Goal: Navigation & Orientation: Understand site structure

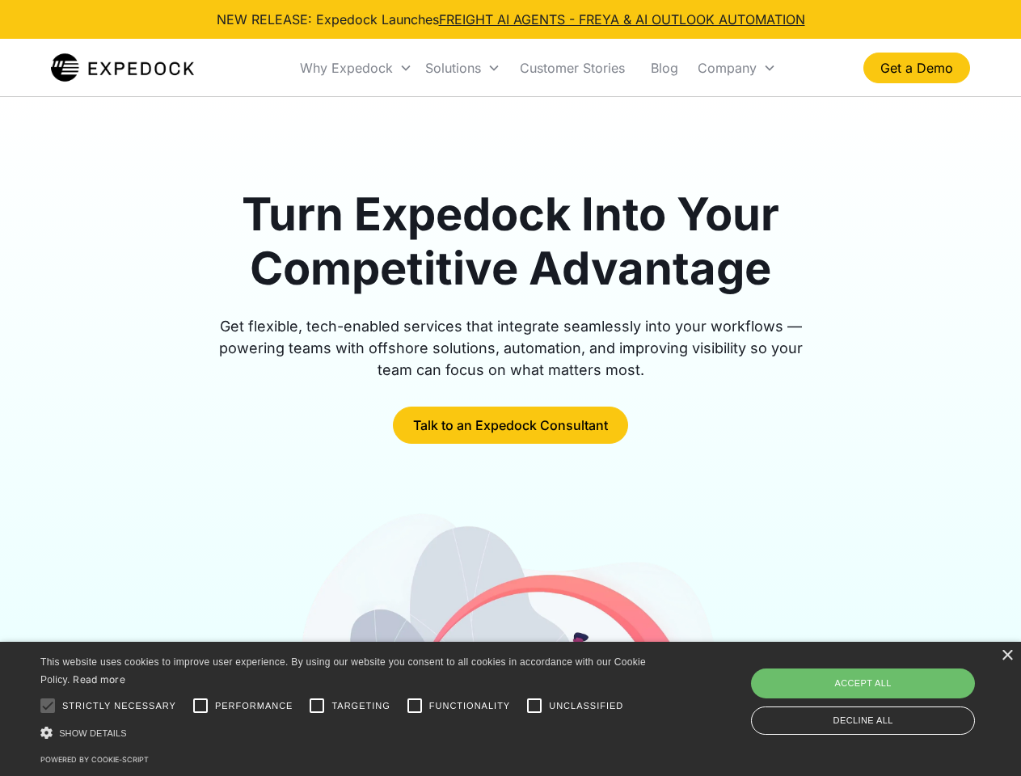
click at [357, 68] on div "Why Expedock" at bounding box center [346, 68] width 93 height 16
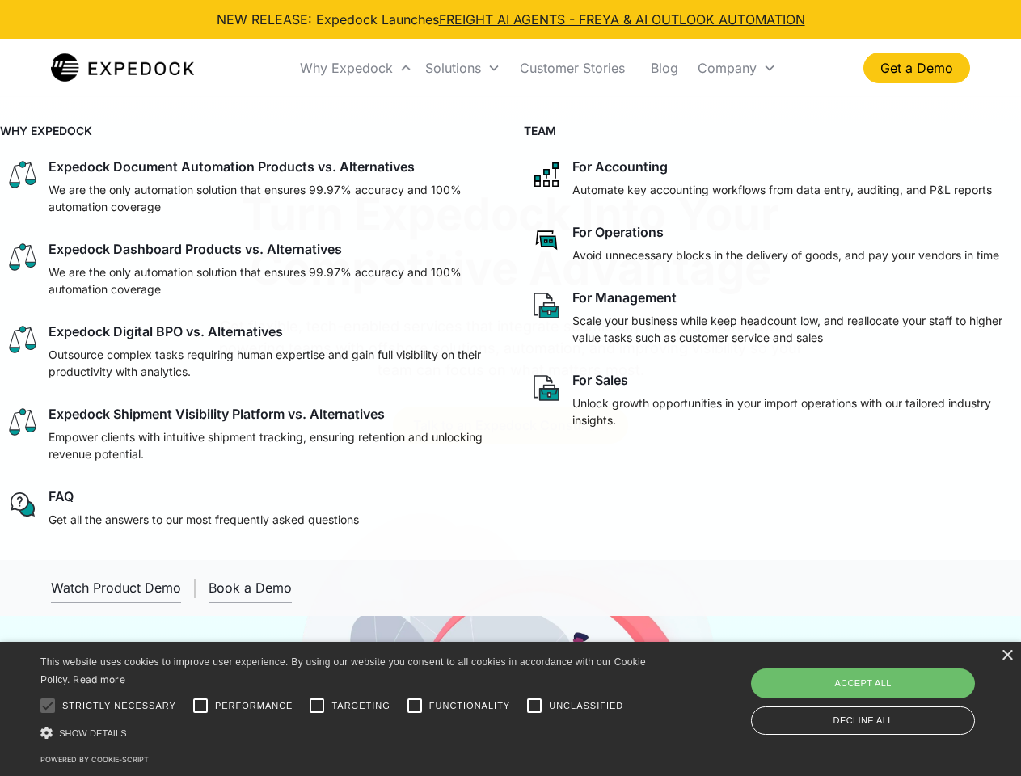
click at [462, 68] on div "Solutions" at bounding box center [453, 68] width 56 height 16
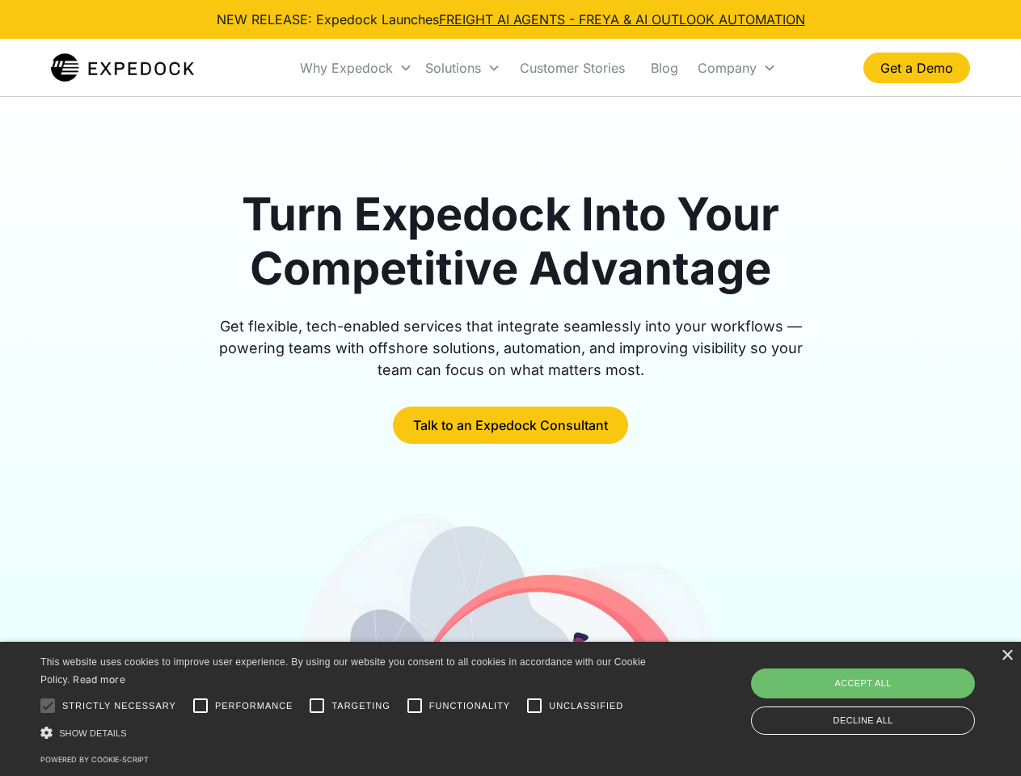
click at [737, 68] on div "Company" at bounding box center [727, 68] width 59 height 16
click at [48, 706] on div at bounding box center [48, 706] width 32 height 32
click at [201, 706] on input "Performance" at bounding box center [200, 706] width 32 height 32
checkbox input "true"
click at [317, 706] on input "Targeting" at bounding box center [317, 706] width 32 height 32
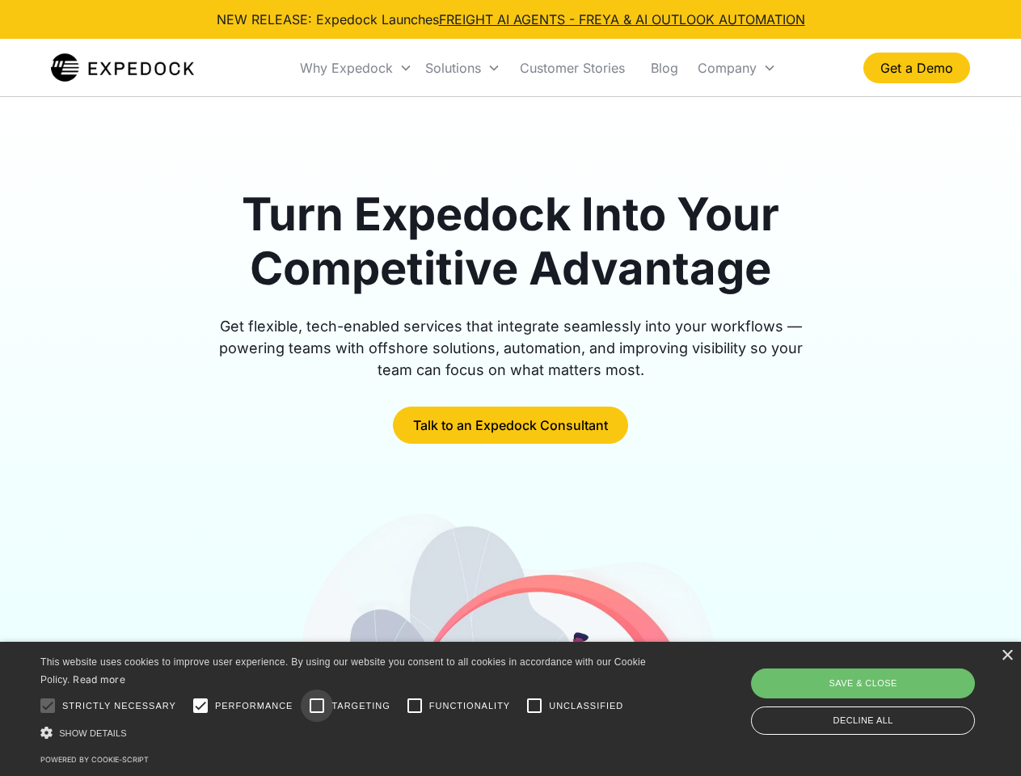
checkbox input "true"
click at [415, 706] on input "Functionality" at bounding box center [415, 706] width 32 height 32
checkbox input "true"
click at [534, 706] on input "Unclassified" at bounding box center [534, 706] width 32 height 32
checkbox input "true"
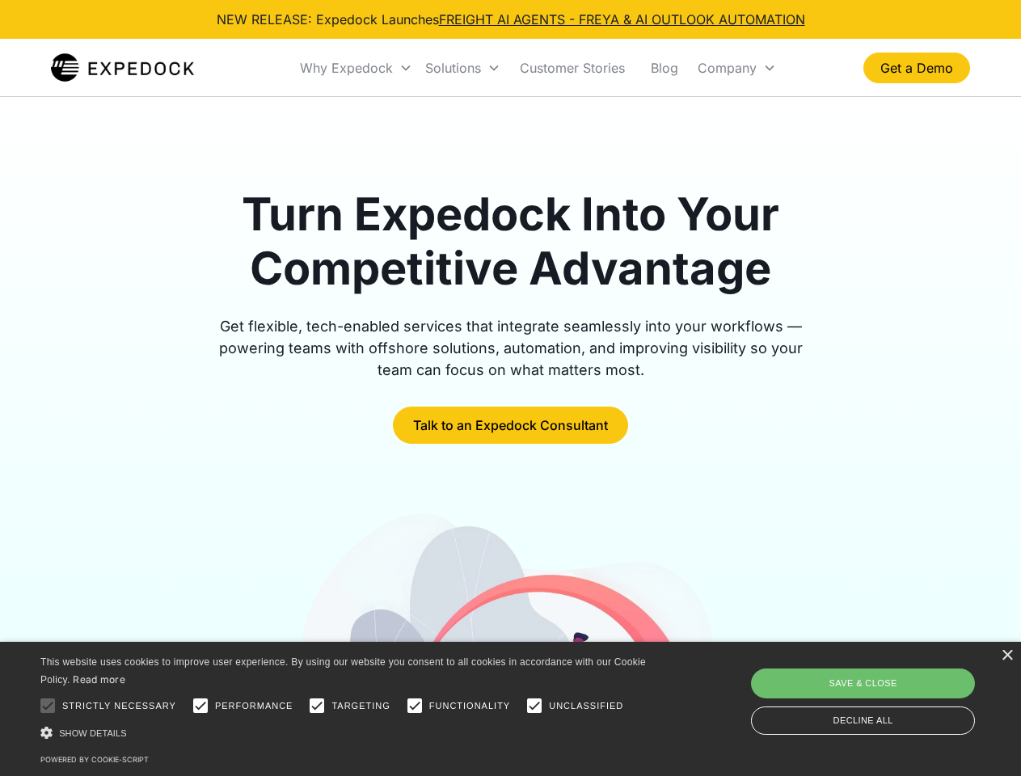
click at [346, 733] on div "Show details Hide details" at bounding box center [345, 732] width 611 height 17
